Goal: Task Accomplishment & Management: Manage account settings

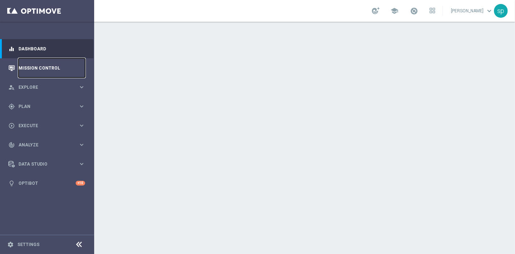
click at [32, 63] on link "Mission Control" at bounding box center [51, 67] width 67 height 19
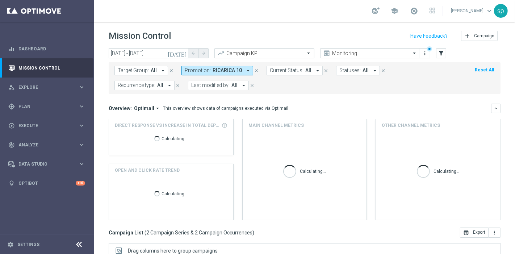
click at [212, 69] on span "RICARICA 10" at bounding box center [226, 70] width 29 height 6
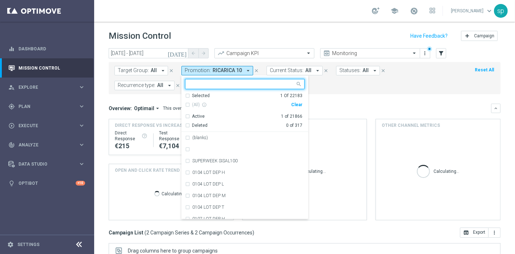
click at [0, 0] on div "Clear" at bounding box center [0, 0] width 0 height 0
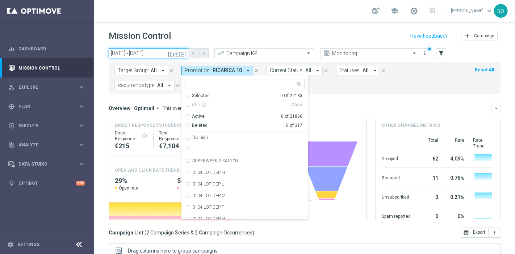
click at [134, 56] on input "03 Sep 2025 - 03 Sep 2025" at bounding box center [149, 53] width 80 height 10
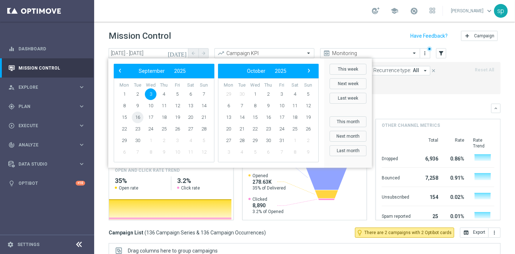
click at [139, 116] on span "16" at bounding box center [138, 117] width 12 height 12
type input "16 Sep 2025 - 16 Sep 2025"
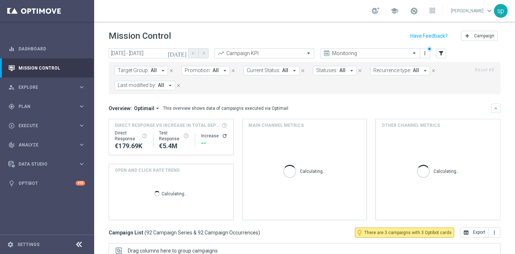
click at [194, 71] on span "Promotion:" at bounding box center [198, 70] width 26 height 6
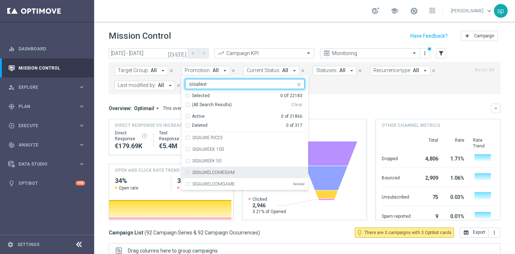
click at [254, 169] on div "SISALWELCOMEGAM" at bounding box center [244, 173] width 119 height 12
type input "sisalwe"
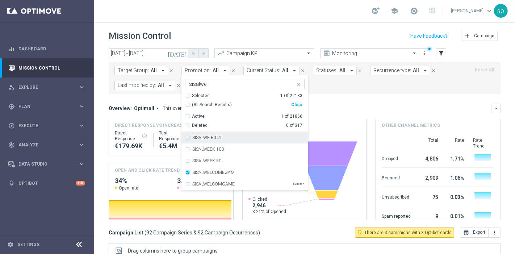
click at [345, 90] on div "Target Group: All arrow_drop_down close Promotion: All arrow_drop_down SISALWEL…" at bounding box center [305, 78] width 392 height 32
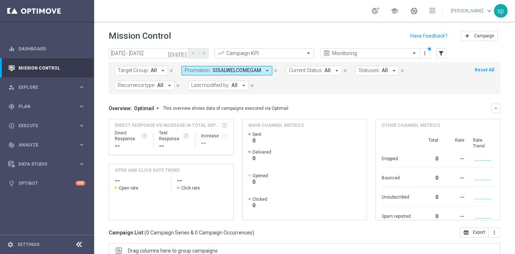
click at [242, 68] on span "SISALWELCOMEGAM" at bounding box center [236, 70] width 49 height 6
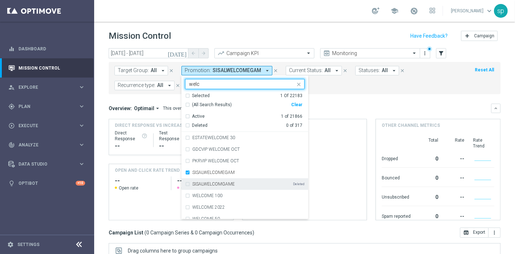
click at [237, 185] on div "SISALWELCOMGAME Deleted" at bounding box center [248, 184] width 112 height 4
type input "welc"
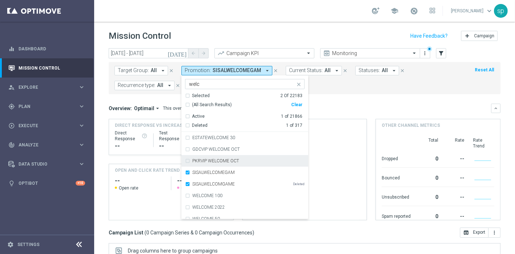
click at [373, 87] on form "Target Group: All arrow_drop_down close Promotion: SISALWELCOMEGAM arrow_drop_d…" at bounding box center [288, 78] width 348 height 24
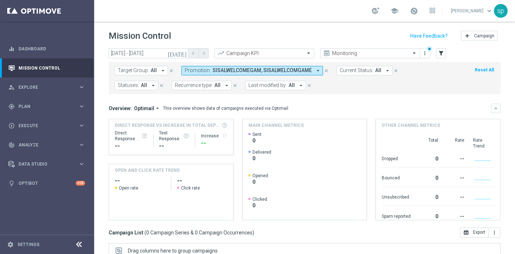
click at [261, 72] on span "SISALWELCOMEGAM, SISALWELCOMGAME" at bounding box center [261, 70] width 99 height 6
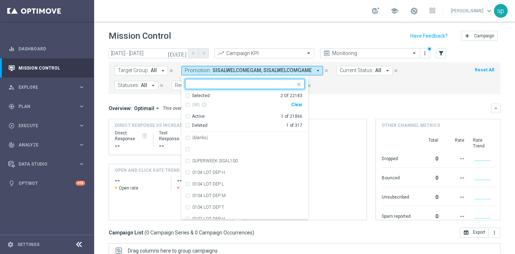
click at [0, 0] on div "Clear" at bounding box center [0, 0] width 0 height 0
click at [323, 83] on form "Target Group: All arrow_drop_down close Promotion: SISALWELCOMEGAM, SISALWELCOM…" at bounding box center [288, 78] width 348 height 24
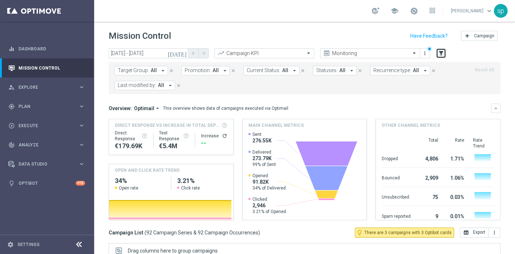
click at [440, 53] on icon "filter_alt" at bounding box center [441, 53] width 7 height 7
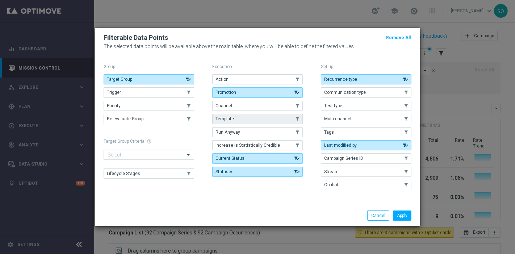
click at [255, 123] on button "Template" at bounding box center [257, 119] width 90 height 10
click at [396, 213] on button "Apply" at bounding box center [402, 215] width 18 height 10
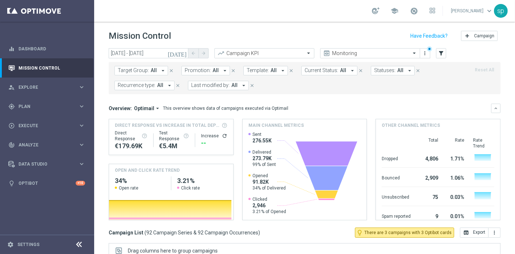
click at [270, 72] on span "All" at bounding box center [273, 70] width 6 height 6
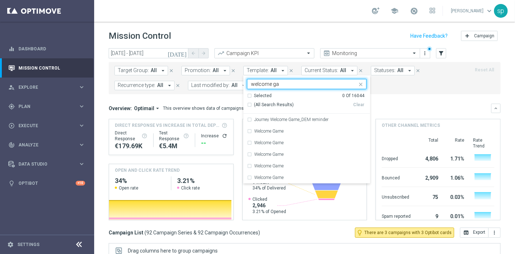
click at [247, 102] on div "(All Search Results)" at bounding box center [300, 105] width 106 height 6
type input "welcome ga"
click at [407, 85] on form "Target Group: All arrow_drop_down close Promotion: All arrow_drop_down close Te…" at bounding box center [288, 78] width 348 height 24
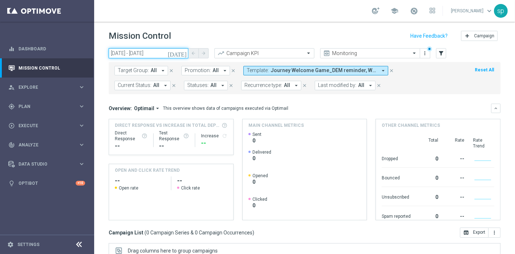
click at [146, 54] on input "16 Sep 2025 - 16 Sep 2025" at bounding box center [149, 53] width 80 height 10
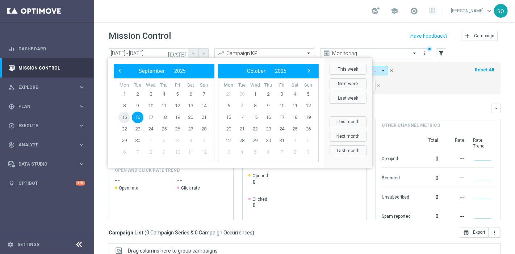
click at [119, 119] on span "15" at bounding box center [124, 117] width 12 height 12
click at [203, 117] on span "21" at bounding box center [204, 117] width 12 height 12
type input "15 Sep 2025 - 21 Sep 2025"
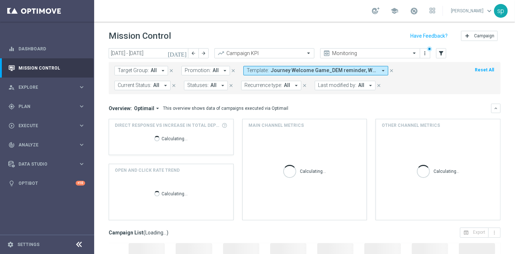
click at [334, 68] on span "Journey Welcome Game_DEM reminder, Welcome Game, Welcome Game, Welcome Game" at bounding box center [323, 70] width 106 height 6
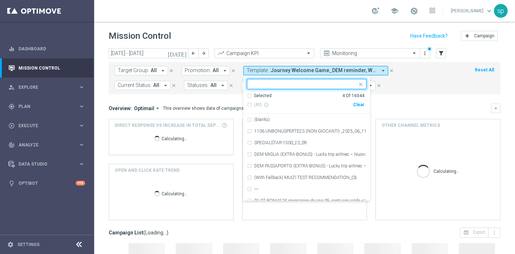
click at [0, 0] on div "Clear" at bounding box center [0, 0] width 0 height 0
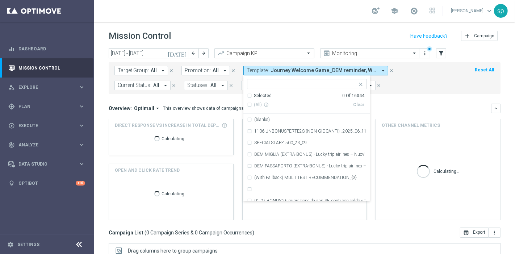
click at [426, 76] on form "Target Group: All arrow_drop_down close Promotion: All arrow_drop_down close Te…" at bounding box center [288, 78] width 348 height 24
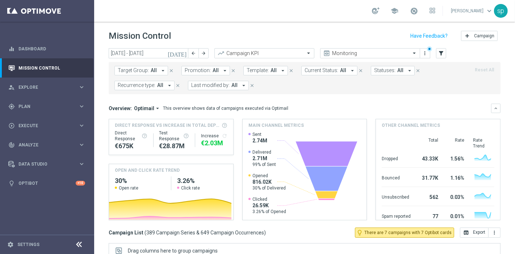
click at [139, 72] on span "Target Group:" at bounding box center [133, 70] width 31 height 6
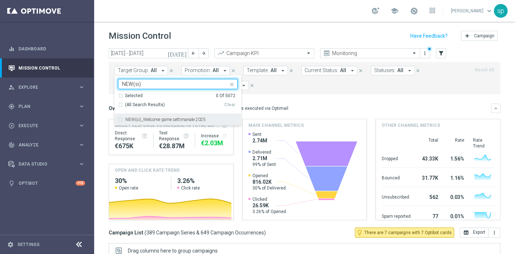
click at [178, 121] on label "NEW(si)_Welcome game settimanale 2025" at bounding box center [165, 119] width 80 height 4
type input "NEW(si)"
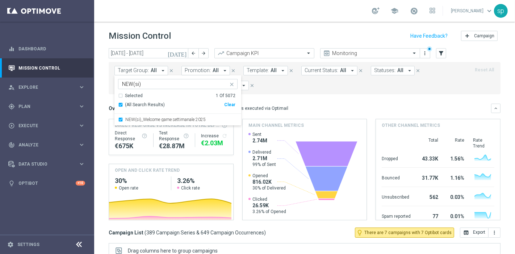
click at [246, 98] on mini-dashboard "Overview: Optimail arrow_drop_down This overview shows data of campaigns execut…" at bounding box center [305, 160] width 392 height 133
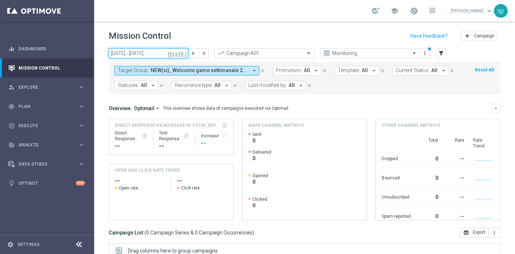
click at [134, 56] on input "15 Sep 2025 - 21 Sep 2025" at bounding box center [149, 53] width 80 height 10
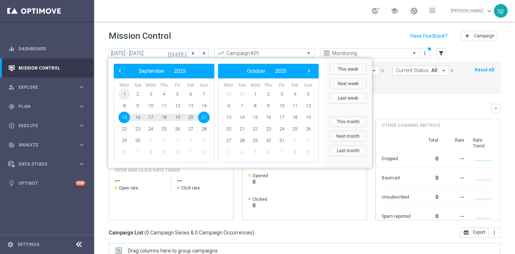
click at [122, 92] on span "1" at bounding box center [124, 94] width 12 height 12
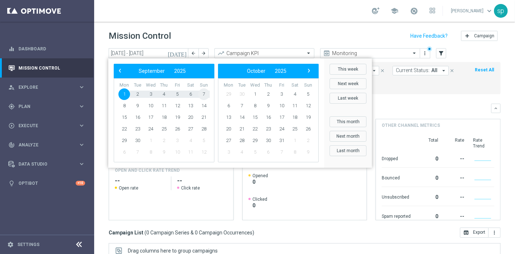
click at [204, 92] on span "7" at bounding box center [204, 94] width 12 height 12
type input "01 Sep 2025 - 07 Sep 2025"
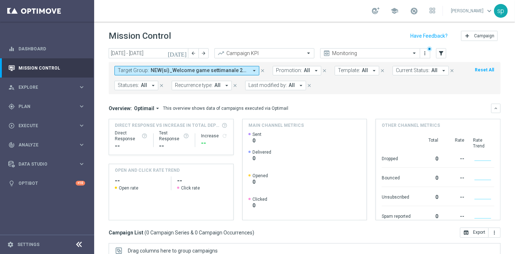
click at [243, 68] on span "NEW(si)_Welcome game settimanale 2025" at bounding box center [199, 70] width 97 height 6
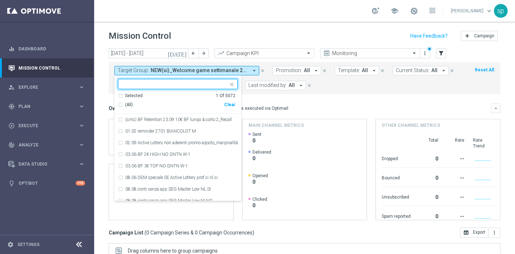
click at [0, 0] on div "Clear" at bounding box center [0, 0] width 0 height 0
click at [354, 82] on form "Target Group: NEW(si)_Welcome game settimanale 2025 arrow_drop_down Selected 0 …" at bounding box center [288, 78] width 348 height 24
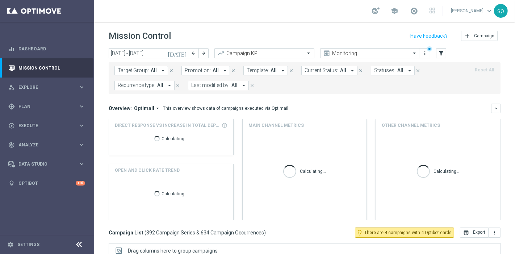
click at [349, 68] on icon "arrow_drop_down" at bounding box center [352, 70] width 7 height 7
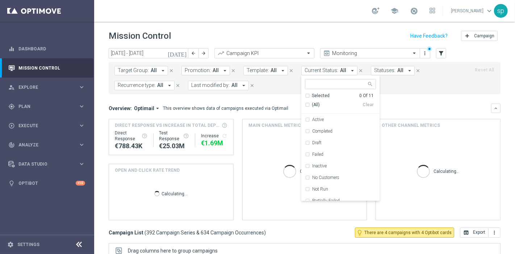
click at [256, 68] on span "Template:" at bounding box center [257, 70] width 22 height 6
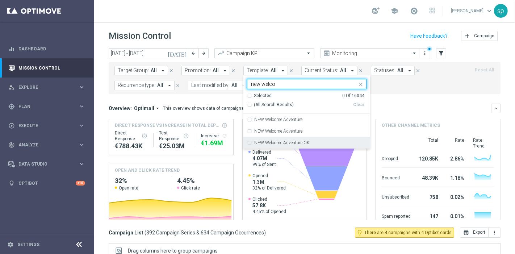
click at [297, 144] on label "NEW Welcome Adventure OK" at bounding box center [281, 142] width 55 height 4
type input "new welco"
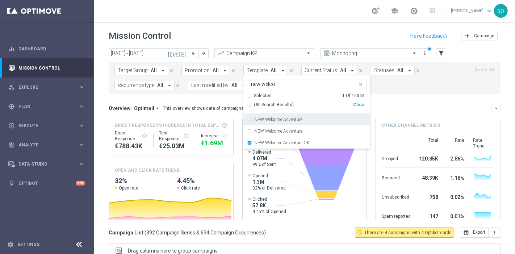
click at [387, 91] on div "Target Group: All arrow_drop_down close Promotion: All arrow_drop_down close Te…" at bounding box center [305, 78] width 392 height 32
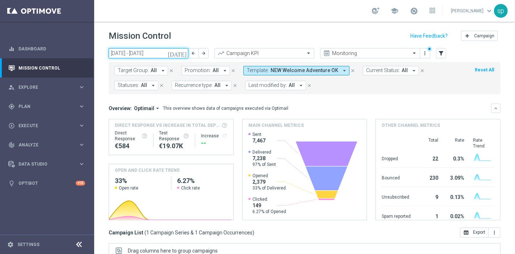
click at [121, 51] on input "01 Sep 2025 - 07 Sep 2025" at bounding box center [149, 53] width 80 height 10
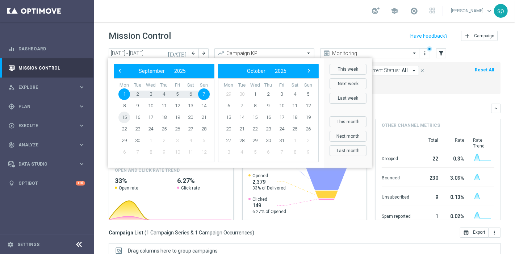
click at [127, 118] on span "15" at bounding box center [124, 117] width 12 height 12
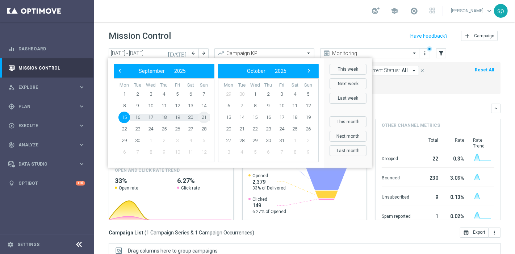
click at [205, 115] on span "21" at bounding box center [204, 117] width 12 height 12
type input "15 Sep 2025 - 21 Sep 2025"
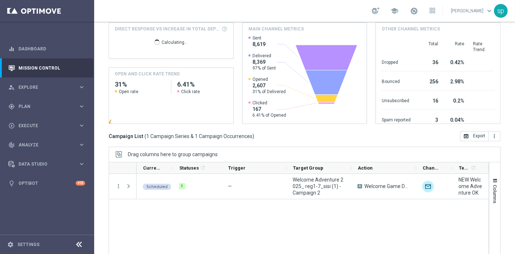
scroll to position [122, 0]
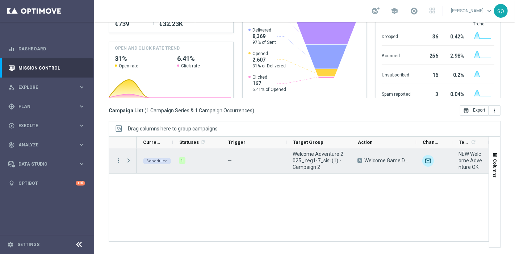
click at [129, 161] on span "Press SPACE to select this row." at bounding box center [128, 160] width 7 height 6
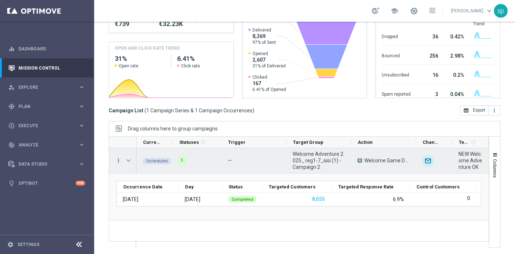
click at [118, 160] on icon "more_vert" at bounding box center [118, 160] width 7 height 7
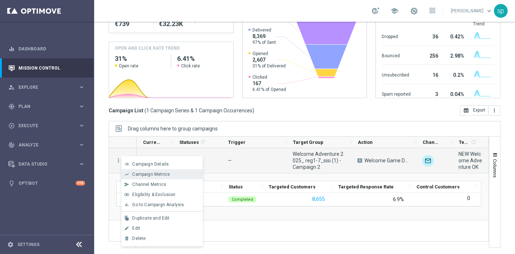
click at [159, 173] on span "Campaign Metrics" at bounding box center [151, 174] width 38 height 5
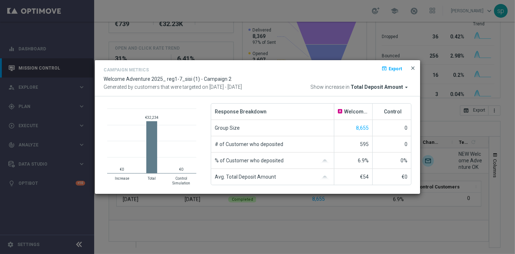
click at [414, 66] on span "close" at bounding box center [413, 68] width 6 height 6
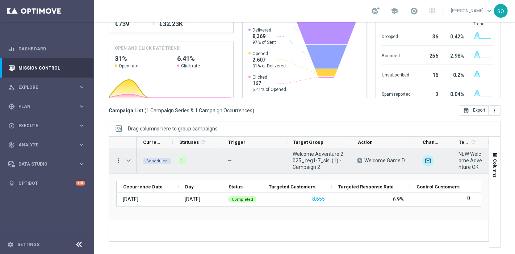
click at [119, 159] on icon "more_vert" at bounding box center [118, 160] width 7 height 7
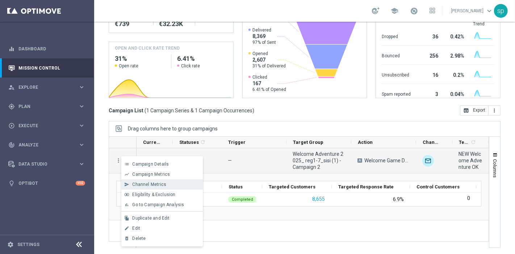
click at [155, 184] on span "Channel Metrics" at bounding box center [149, 184] width 34 height 5
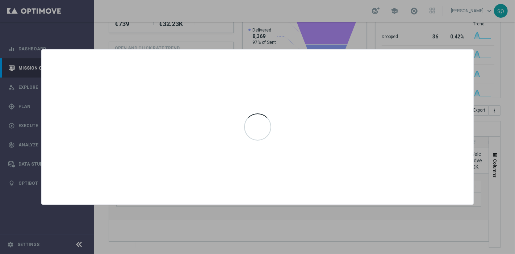
click at [403, 38] on div at bounding box center [257, 127] width 515 height 254
click at [422, 64] on div at bounding box center [257, 127] width 431 height 155
click at [488, 59] on div at bounding box center [257, 127] width 515 height 254
click at [179, 81] on div at bounding box center [257, 127] width 431 height 155
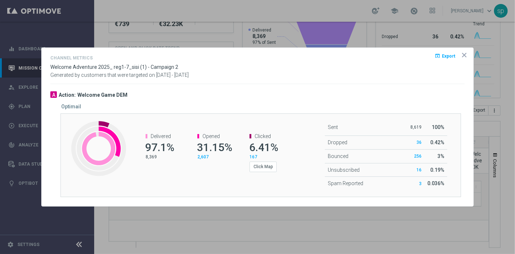
click at [465, 55] on icon "icon" at bounding box center [464, 55] width 4 height 4
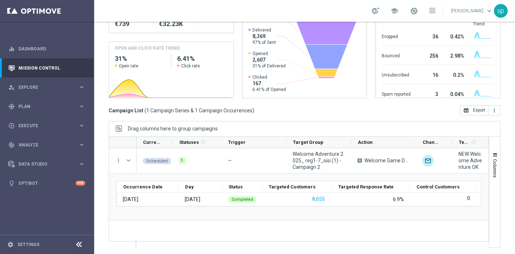
scroll to position [0, 0]
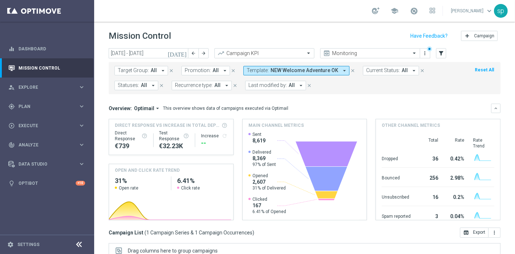
click at [304, 72] on span "NEW Welcome Adventure OK" at bounding box center [304, 70] width 68 height 6
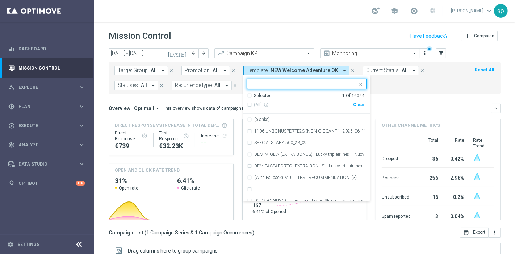
click at [0, 0] on div "Clear" at bounding box center [0, 0] width 0 height 0
click at [267, 66] on button "Template: NEW Welcome Adventure OK arrow_drop_down" at bounding box center [296, 70] width 106 height 9
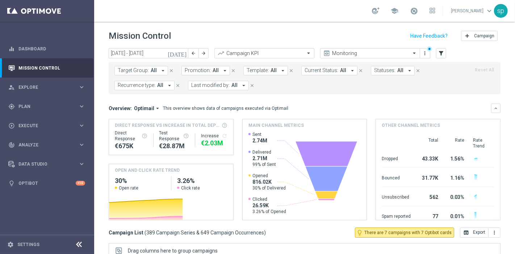
click at [271, 73] on span "All" at bounding box center [273, 70] width 6 height 6
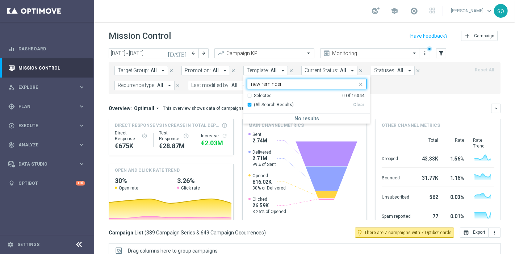
click at [257, 84] on input "new reminder" at bounding box center [304, 84] width 106 height 6
click at [290, 122] on div "NEW - Reminder Welcome Adventure" at bounding box center [306, 120] width 119 height 12
type input "new - reminder"
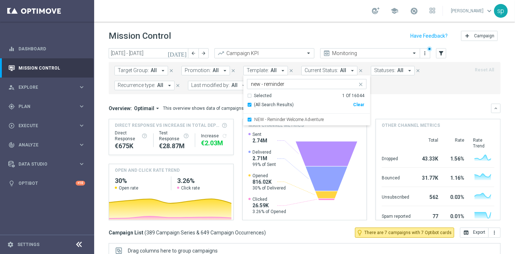
click at [419, 88] on form "Target Group: All arrow_drop_down close Promotion: All arrow_drop_down close Te…" at bounding box center [288, 78] width 348 height 24
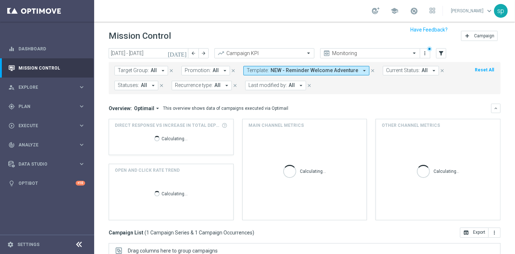
scroll to position [122, 0]
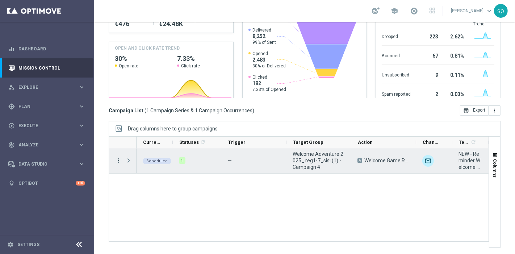
click at [116, 160] on icon "more_vert" at bounding box center [118, 160] width 7 height 7
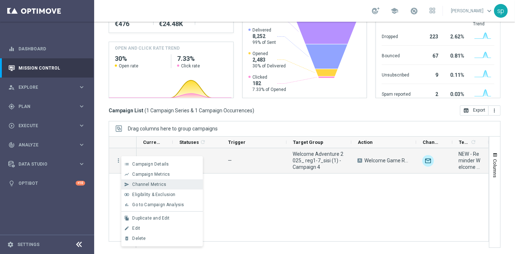
click at [158, 185] on span "Channel Metrics" at bounding box center [149, 184] width 34 height 5
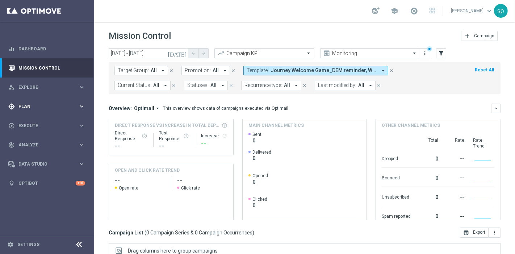
click at [28, 108] on div "gps_fixed Plan" at bounding box center [43, 106] width 70 height 7
click at [30, 153] on link "Streams" at bounding box center [47, 154] width 56 height 6
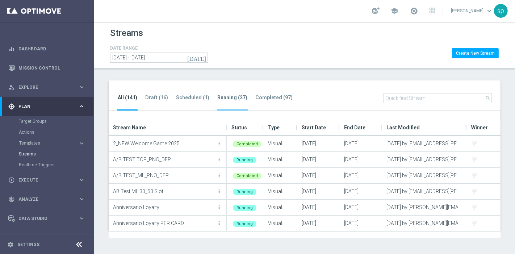
click at [229, 96] on tab-header "Running (27)" at bounding box center [232, 97] width 30 height 6
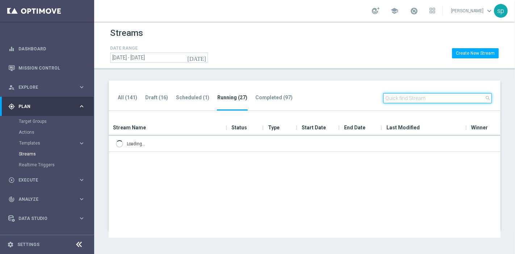
click at [437, 96] on input "text" at bounding box center [437, 98] width 109 height 10
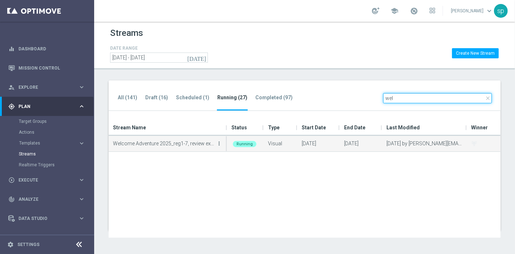
type input "wel"
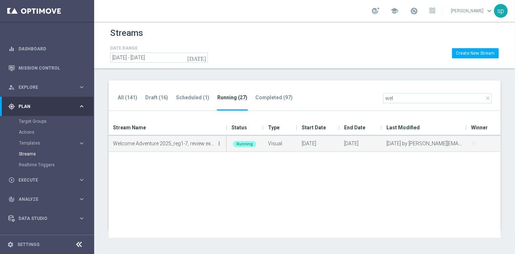
click at [219, 143] on icon "more_vert" at bounding box center [219, 143] width 6 height 6
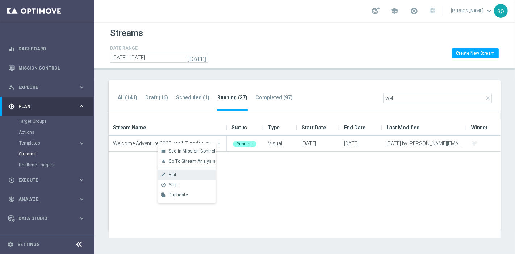
click at [188, 173] on div "Edit" at bounding box center [191, 174] width 44 height 5
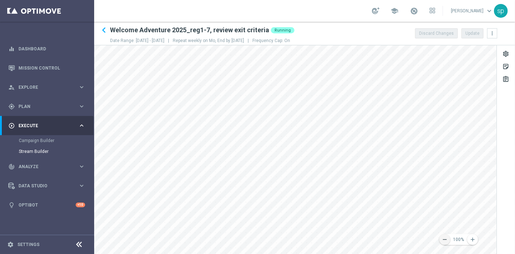
click at [442, 238] on icon "remove" at bounding box center [444, 239] width 7 height 7
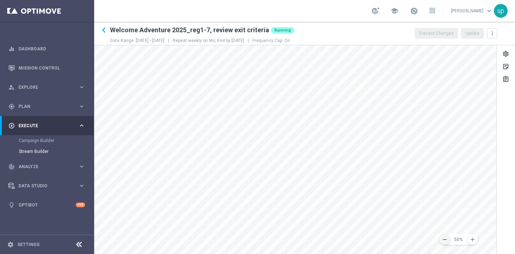
click at [442, 238] on icon "remove" at bounding box center [444, 239] width 7 height 7
click at [514, 166] on div "remove 30% add settings sticky_note_2 assignment" at bounding box center [304, 149] width 421 height 208
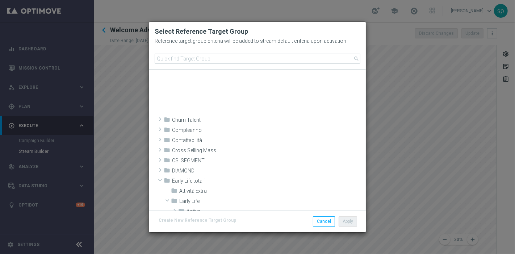
scroll to position [202, 0]
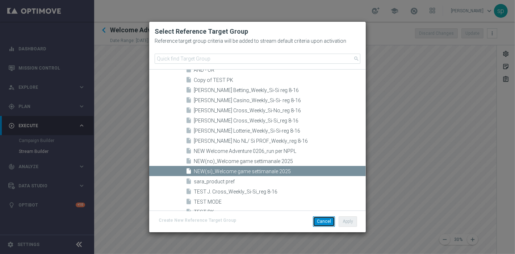
click at [325, 225] on button "Cancel" at bounding box center [324, 221] width 22 height 10
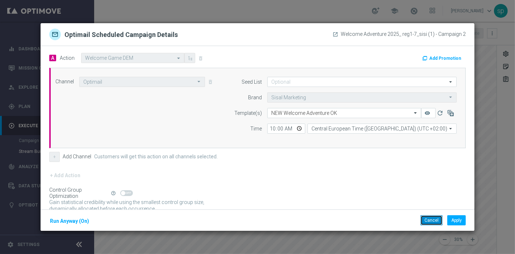
click at [434, 220] on button "Cancel" at bounding box center [431, 220] width 22 height 10
click at [433, 220] on button "Cancel" at bounding box center [431, 220] width 22 height 10
